Goal: Check status

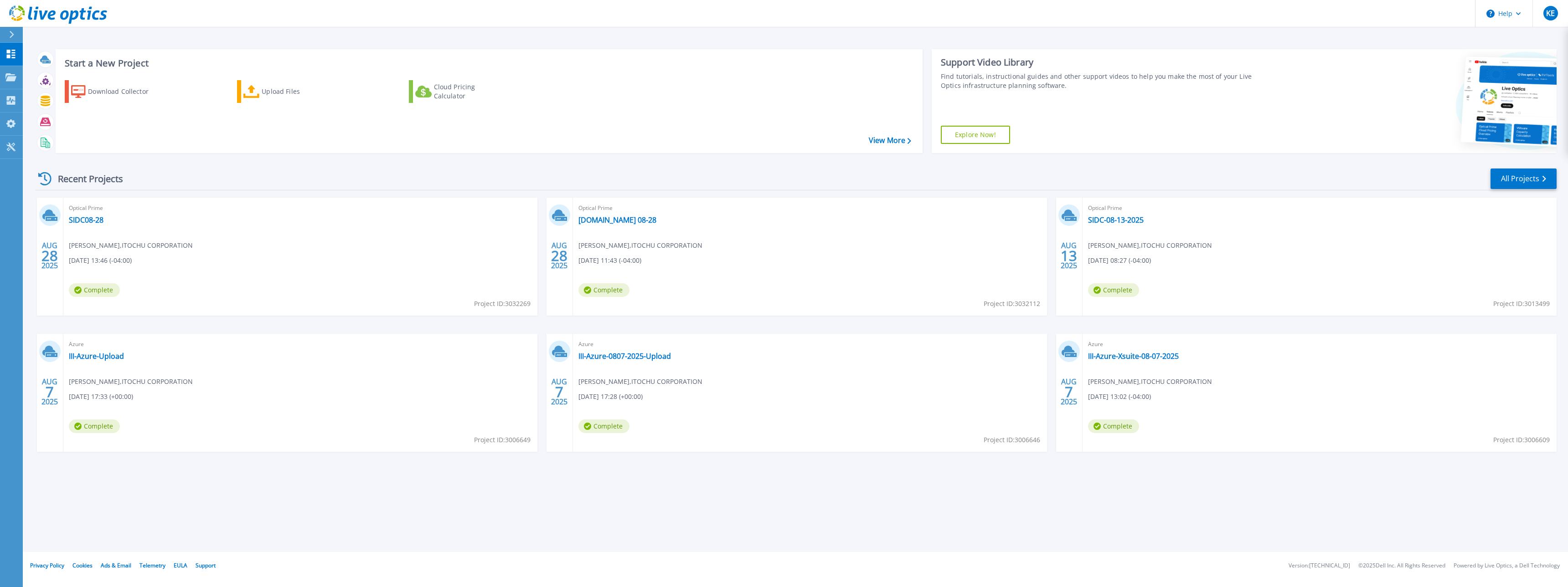
click at [440, 328] on div "AUG 28 2025 Optical Prime SIDC08-28 Khaled Elwan , ITOCHU CORPORATION 08/28/202…" at bounding box center [793, 334] width 1529 height 273
click at [96, 218] on link "SIDC08-28" at bounding box center [86, 220] width 35 height 9
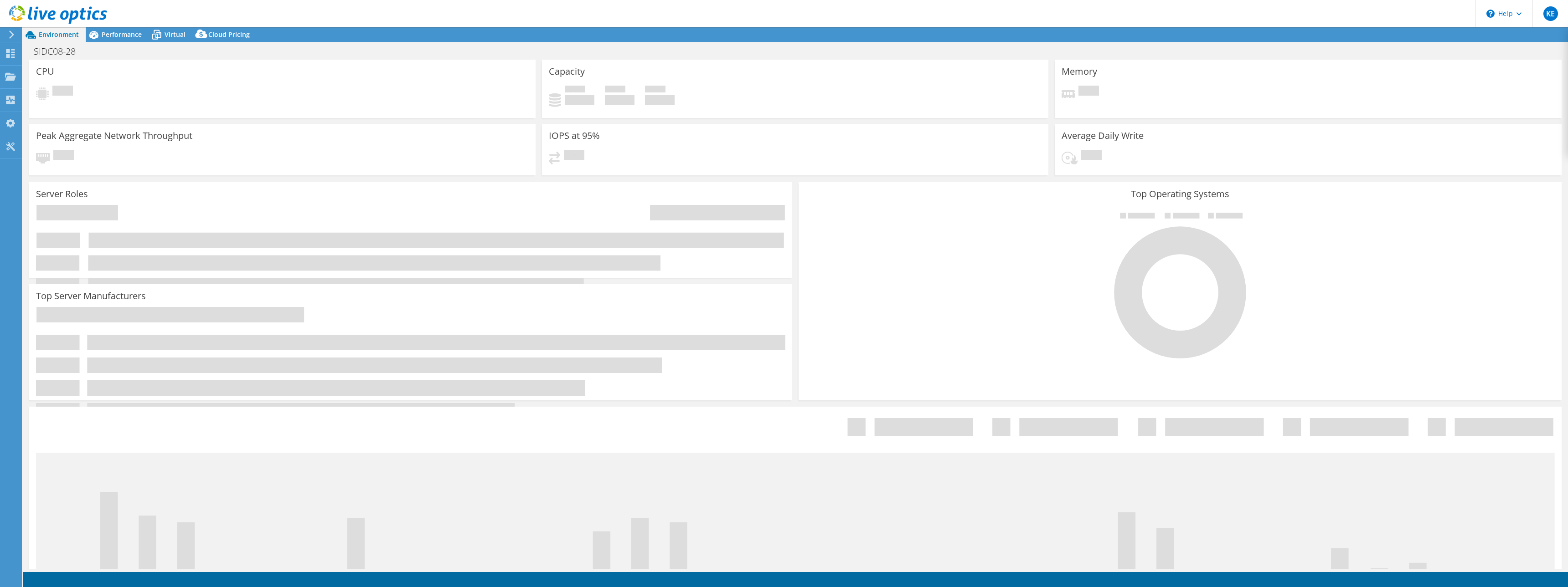
select select "USD"
